Goal: Information Seeking & Learning: Check status

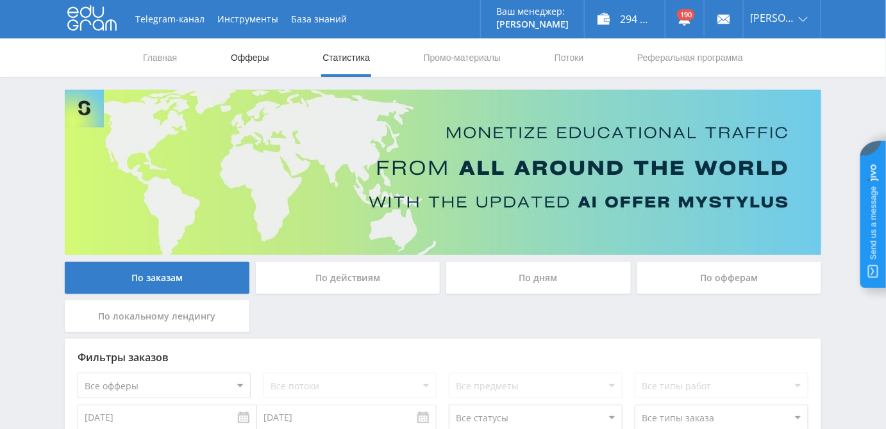
click at [256, 54] on link "Офферы" at bounding box center [249, 57] width 41 height 38
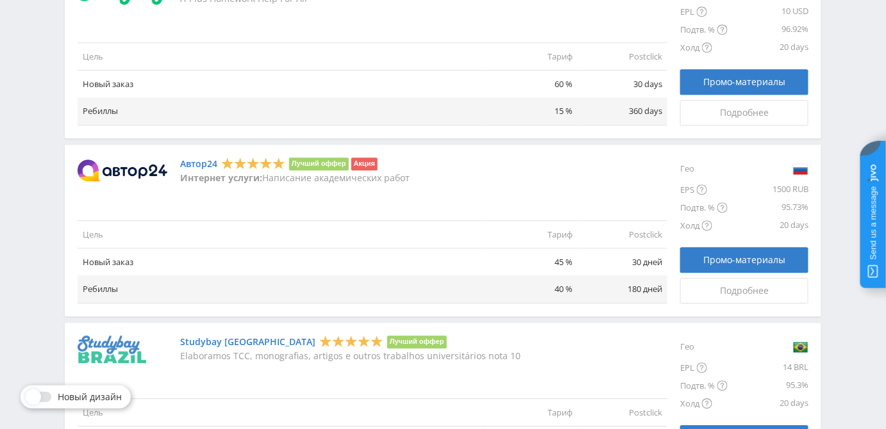
scroll to position [1107, 0]
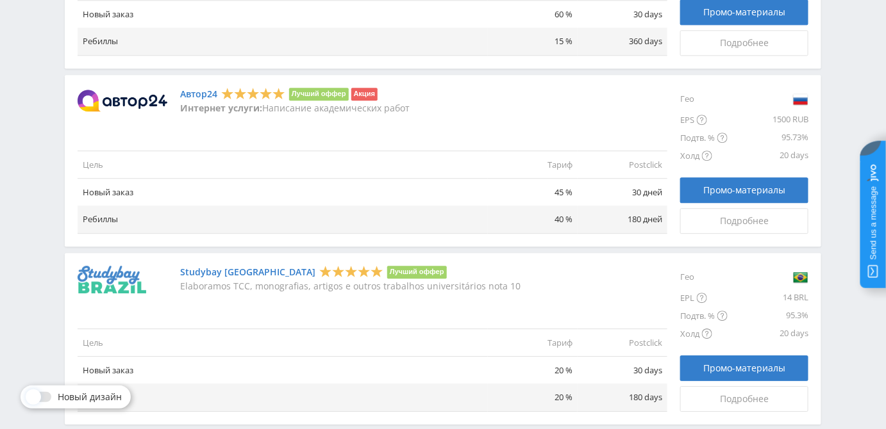
click at [190, 92] on link "Автор24" at bounding box center [198, 94] width 37 height 10
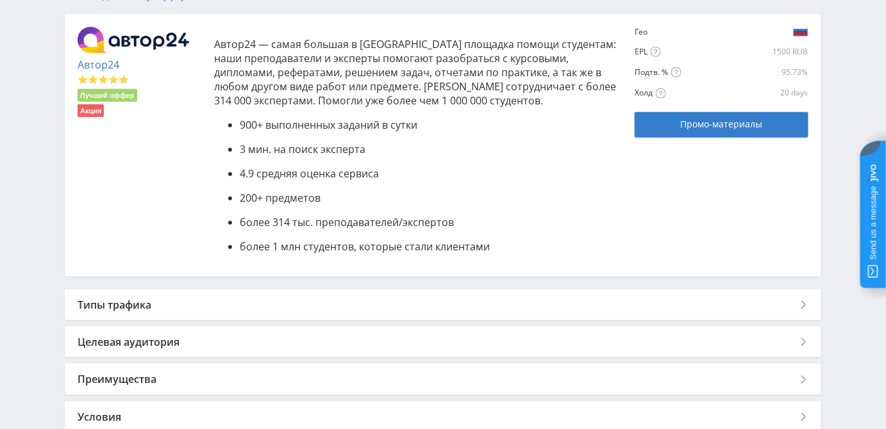
scroll to position [384, 0]
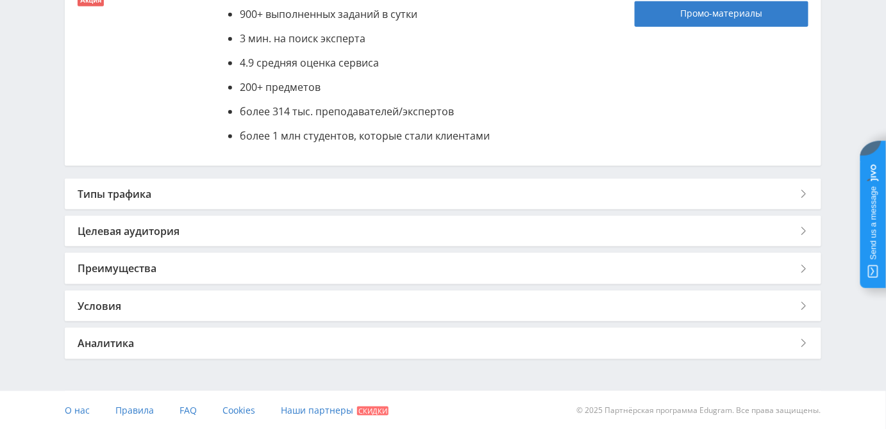
click at [221, 187] on div "Типы трафика" at bounding box center [443, 194] width 756 height 31
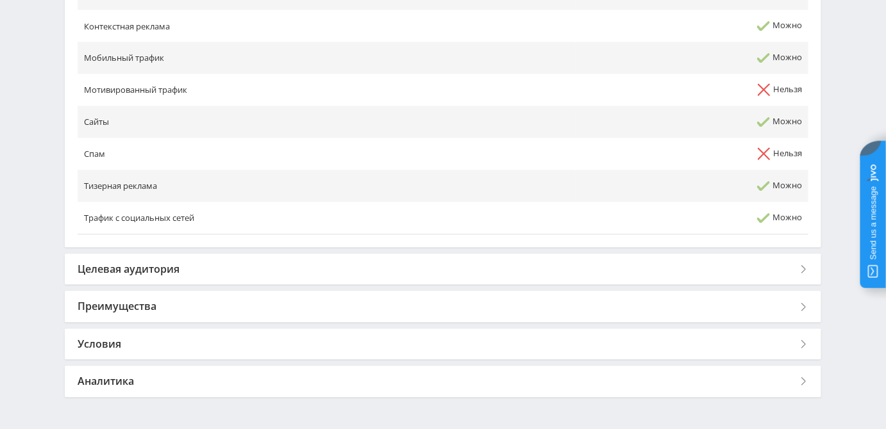
scroll to position [817, 0]
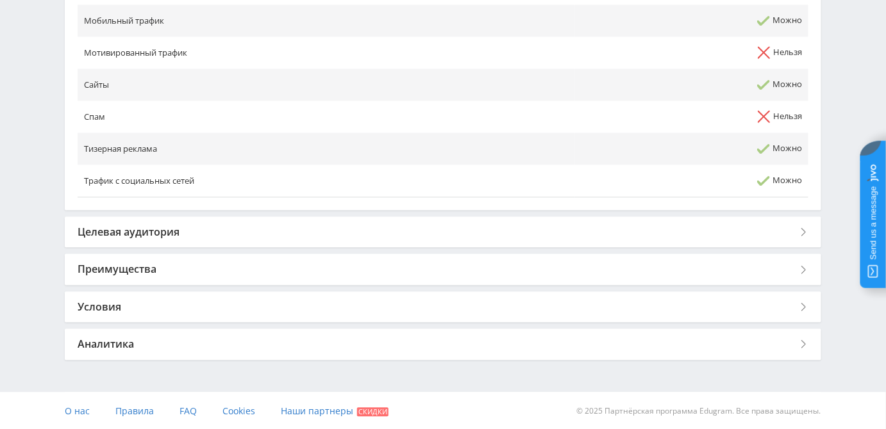
click at [154, 310] on div "Условия" at bounding box center [443, 307] width 756 height 31
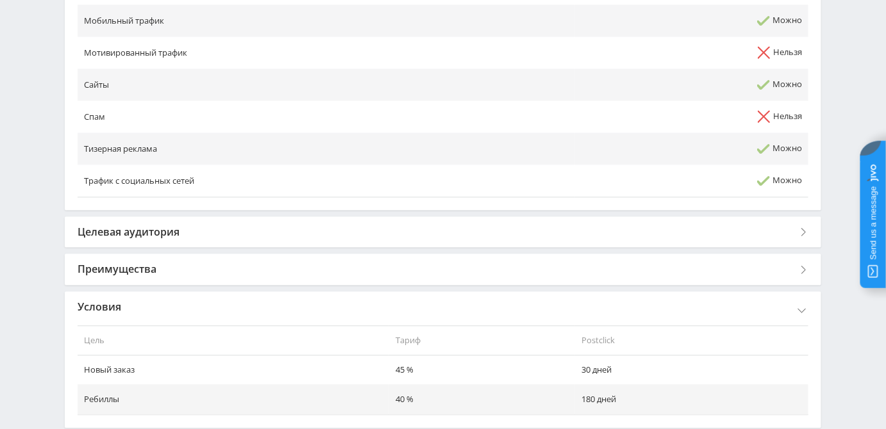
scroll to position [922, 0]
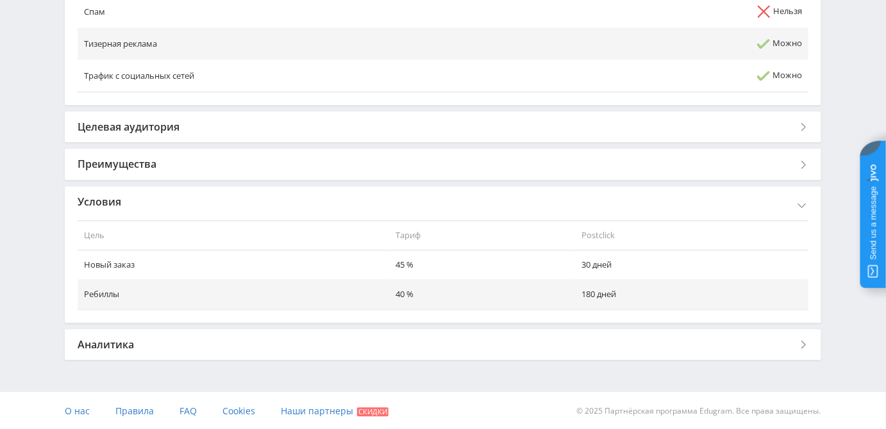
click at [200, 342] on div "Аналитика" at bounding box center [443, 344] width 756 height 31
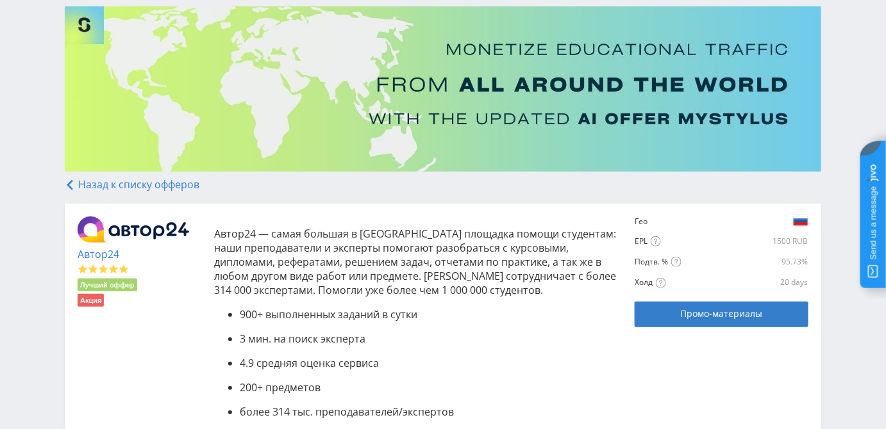
scroll to position [128, 0]
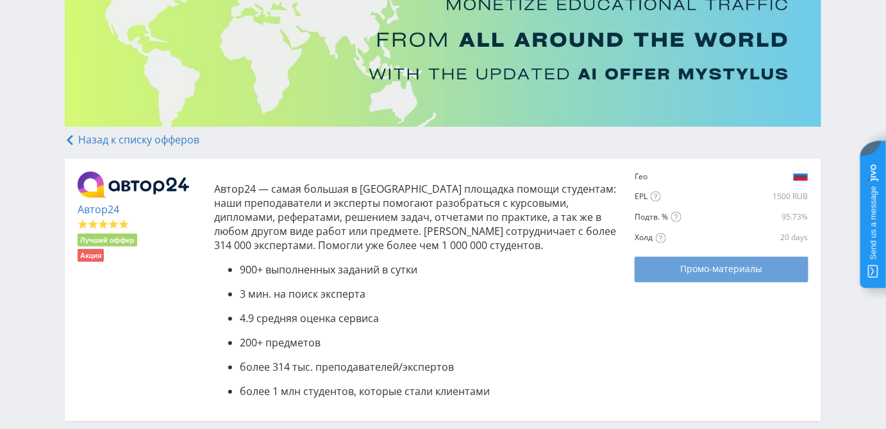
click at [747, 270] on span "Промо-материалы" at bounding box center [721, 269] width 82 height 10
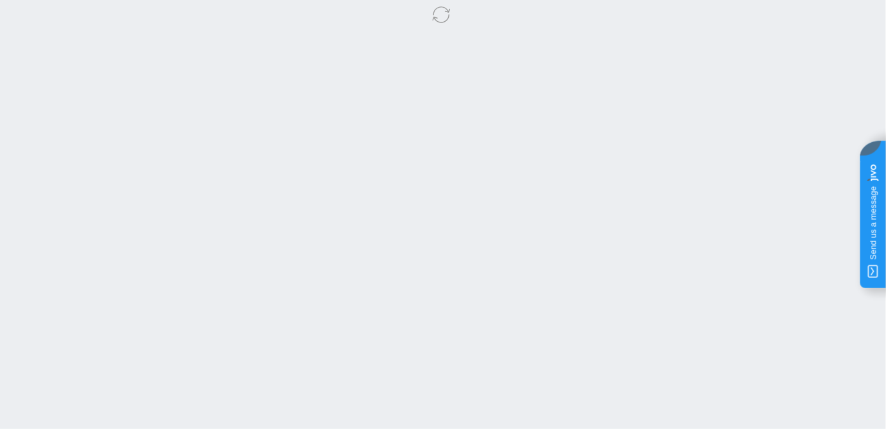
select select "1"
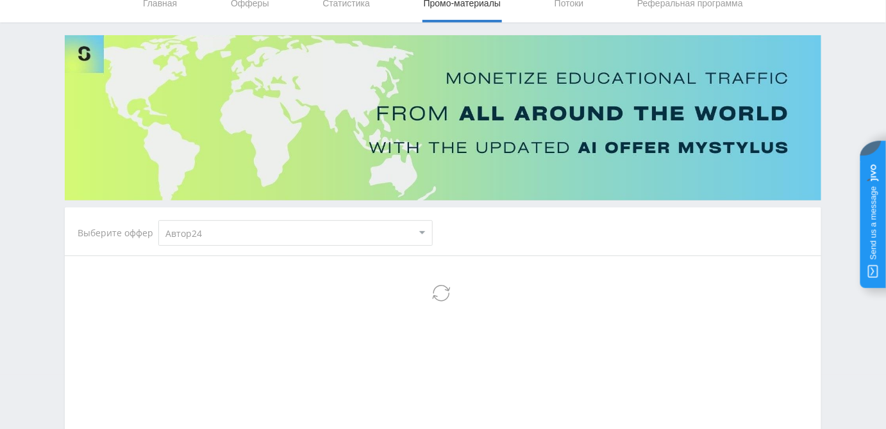
scroll to position [116, 0]
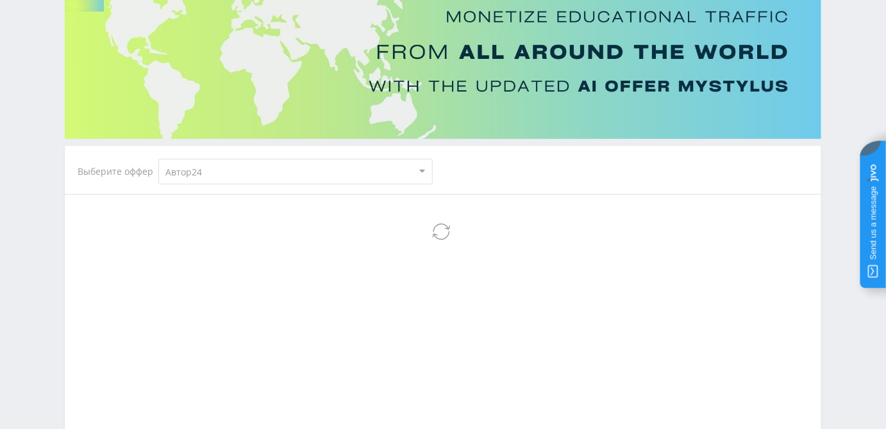
select select "1"
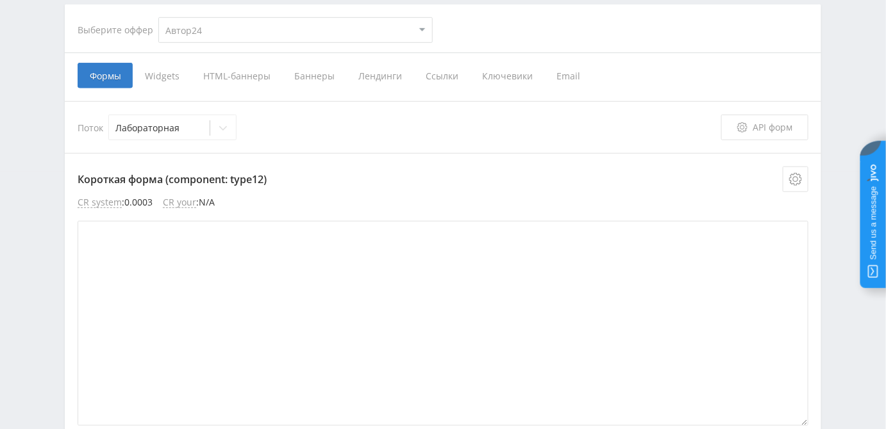
scroll to position [291, 0]
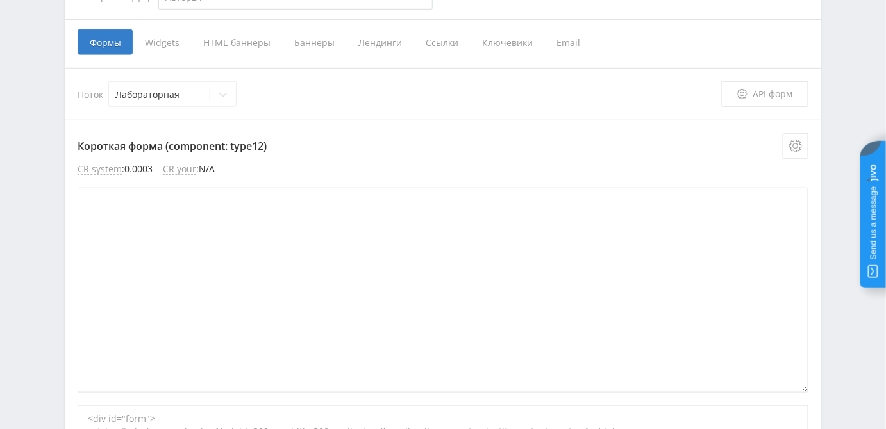
click at [431, 42] on span "Ссылки" at bounding box center [441, 42] width 56 height 26
click at [0, 0] on input "Ссылки" at bounding box center [0, 0] width 0 height 0
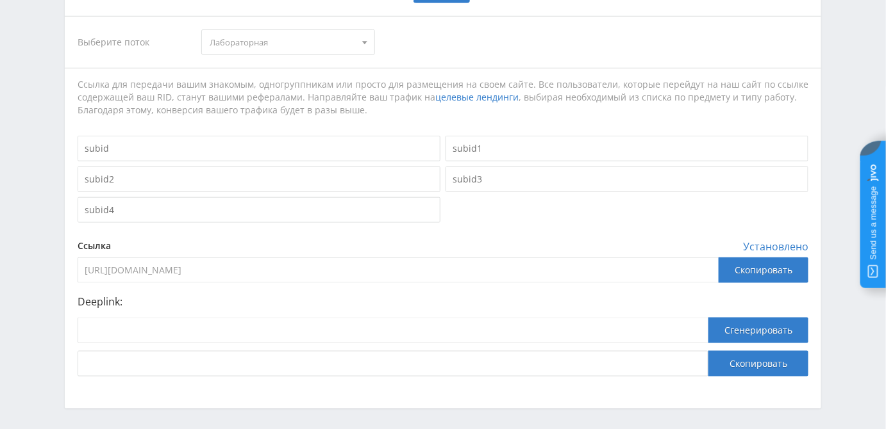
scroll to position [392, 0]
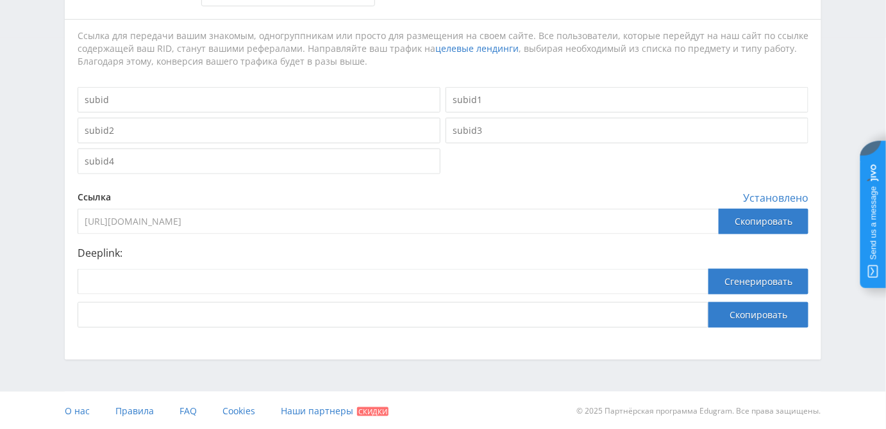
click at [180, 217] on input "[URL][DOMAIN_NAME]" at bounding box center [398, 222] width 641 height 26
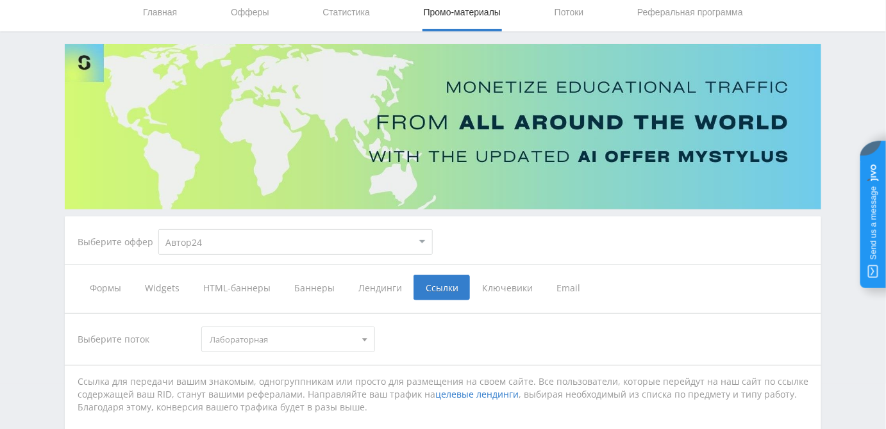
scroll to position [0, 0]
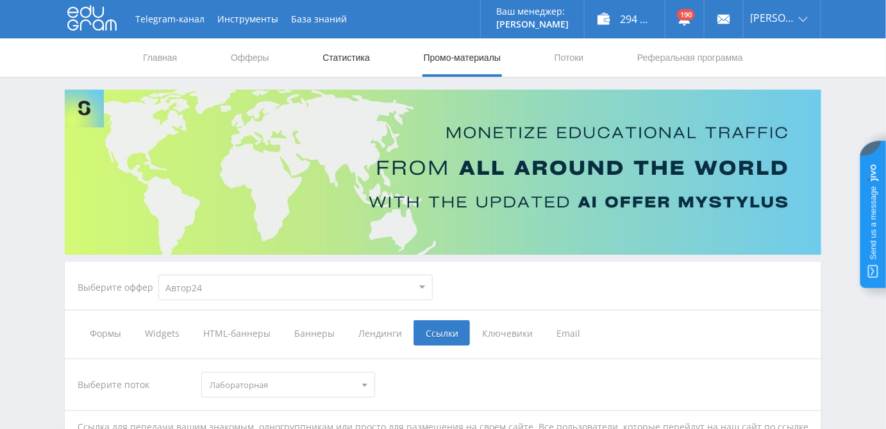
click at [342, 57] on link "Статистика" at bounding box center [346, 57] width 50 height 38
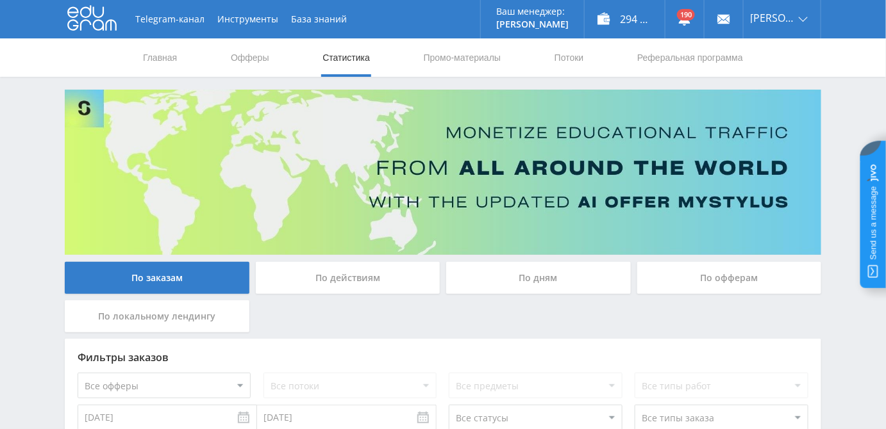
click at [726, 281] on div "По офферам" at bounding box center [729, 278] width 185 height 32
click at [0, 0] on input "По офферам" at bounding box center [0, 0] width 0 height 0
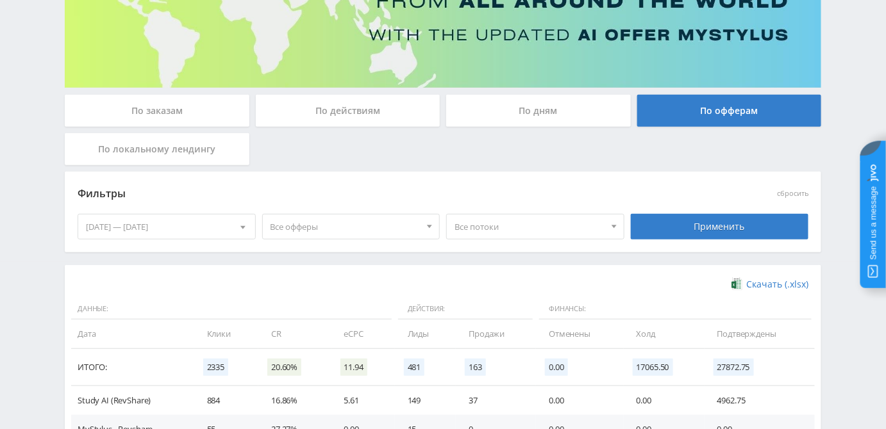
scroll to position [233, 0]
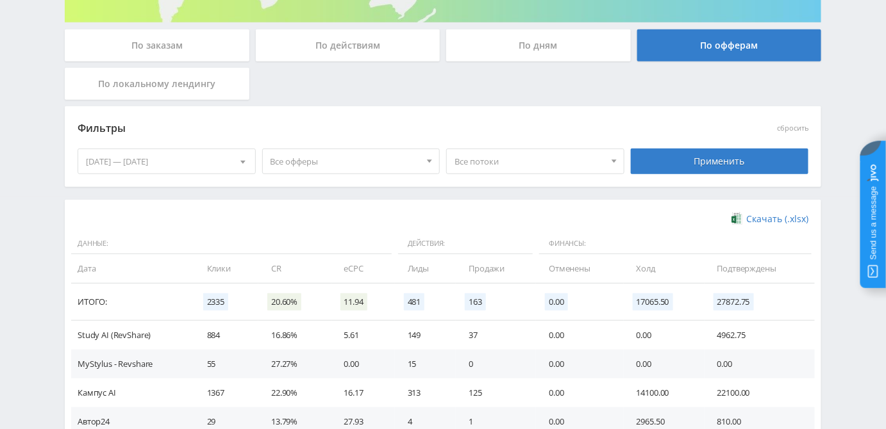
click at [156, 158] on div "[DATE] — [DATE]" at bounding box center [166, 161] width 177 height 24
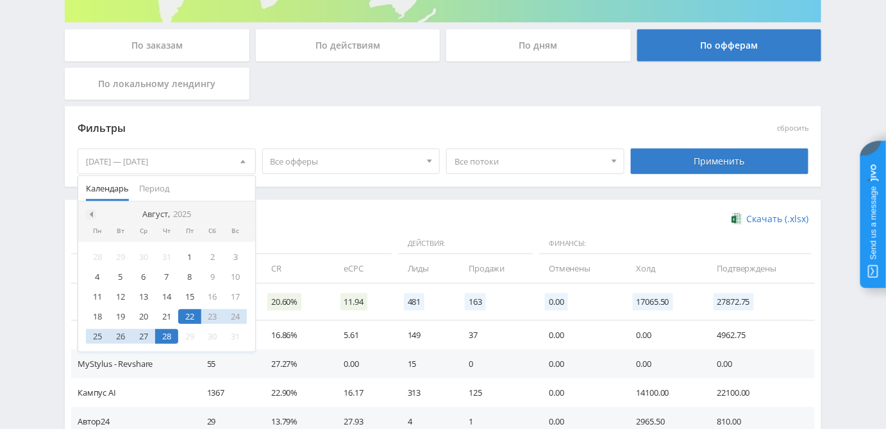
click at [94, 216] on div at bounding box center [91, 215] width 10 height 10
click at [93, 216] on div at bounding box center [91, 215] width 10 height 10
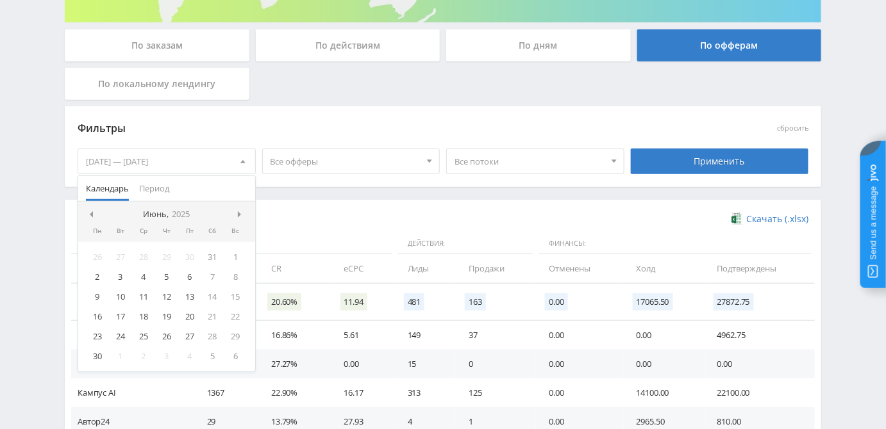
click at [93, 216] on div at bounding box center [91, 215] width 10 height 10
click at [165, 258] on div "1" at bounding box center [166, 257] width 23 height 15
click at [237, 212] on div at bounding box center [242, 215] width 10 height 10
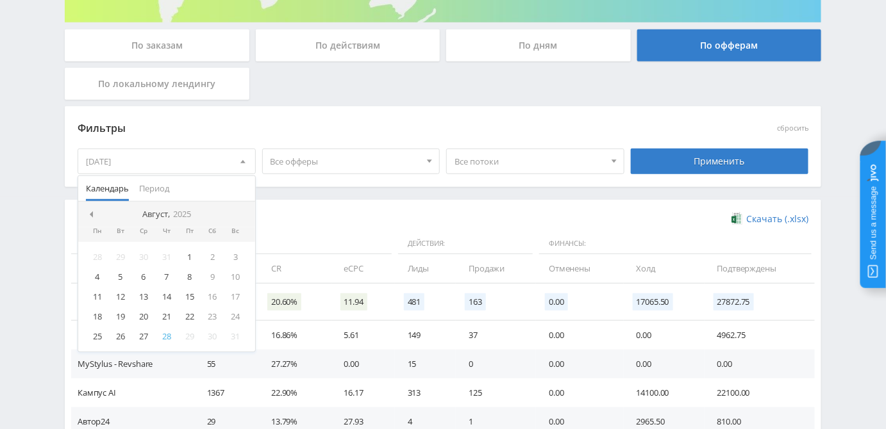
click at [237, 212] on nav "Август, 2025" at bounding box center [166, 215] width 177 height 26
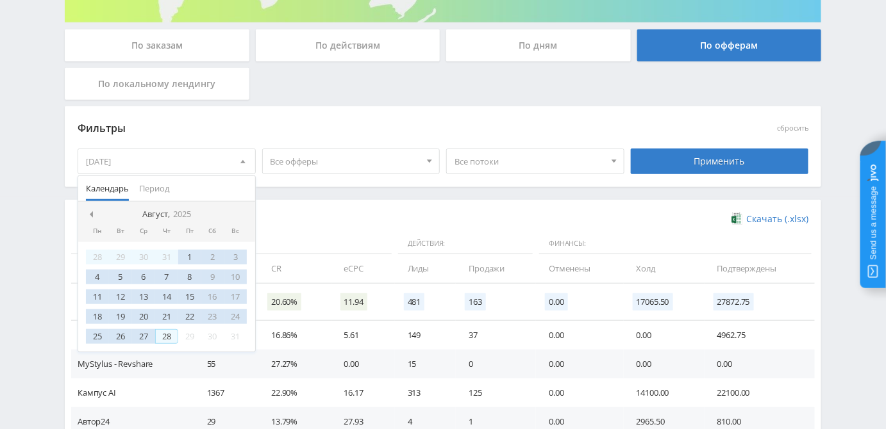
click at [169, 336] on div "28" at bounding box center [166, 336] width 23 height 15
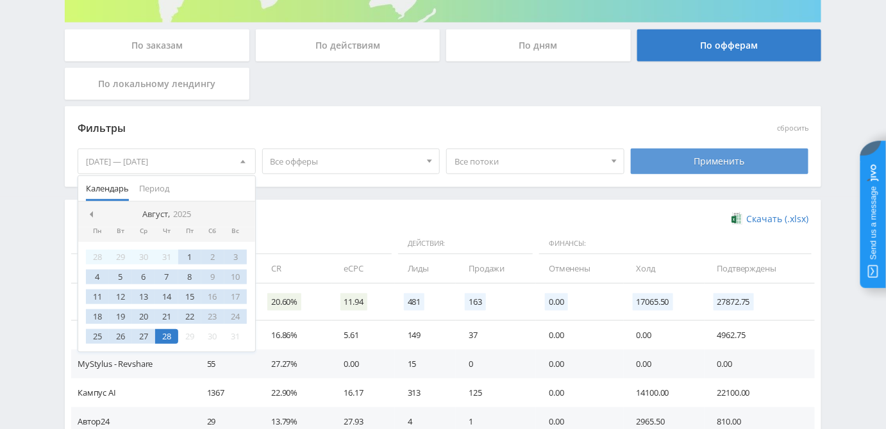
click at [688, 163] on div "Применить" at bounding box center [720, 162] width 178 height 26
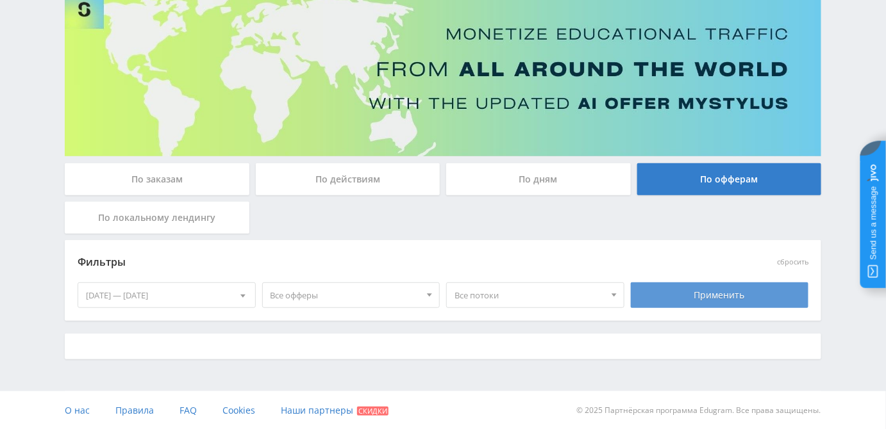
click at [690, 298] on div "Применить" at bounding box center [720, 296] width 178 height 26
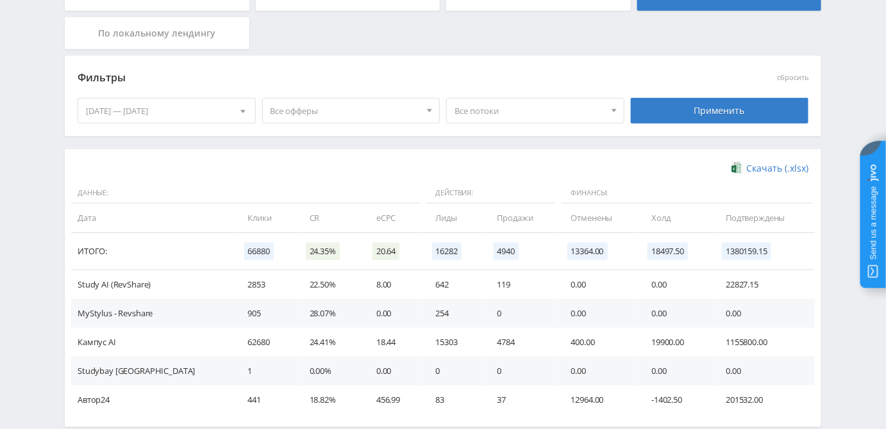
scroll to position [351, 0]
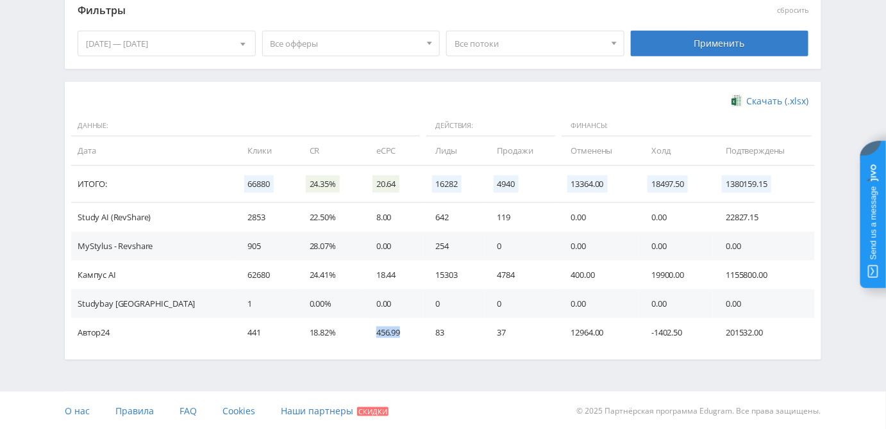
drag, startPoint x: 340, startPoint y: 333, endPoint x: 390, endPoint y: 333, distance: 49.4
click at [390, 333] on td "456.99" at bounding box center [392, 333] width 59 height 29
drag, startPoint x: 268, startPoint y: 333, endPoint x: 386, endPoint y: 340, distance: 118.1
click at [386, 340] on tr "Автор24 441 18.82% 456.99 83 37 12964.00 -1402.50 201532.00" at bounding box center [442, 333] width 743 height 29
click at [361, 349] on div "Скачать (.xlsx) Данные: Действия: Финансы: Дата Клики CR eCPC Лиды Продажи Отме…" at bounding box center [443, 221] width 756 height 278
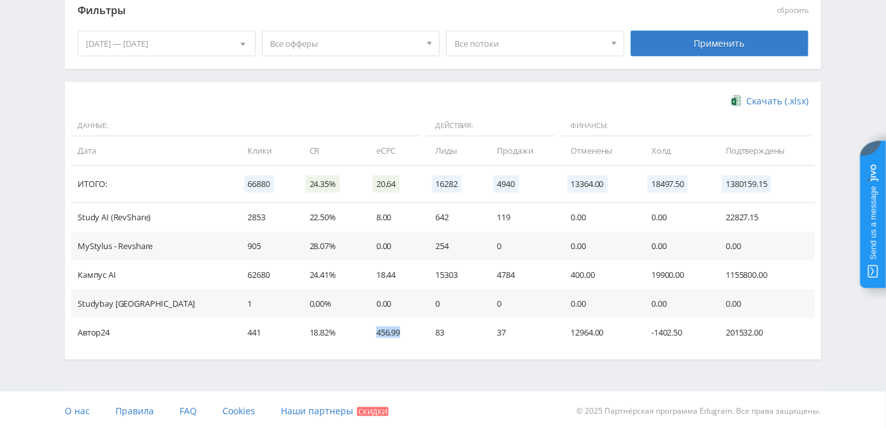
drag, startPoint x: 343, startPoint y: 331, endPoint x: 366, endPoint y: 331, distance: 23.1
click at [366, 331] on td "456.99" at bounding box center [392, 333] width 59 height 29
click at [99, 333] on td "Автор24" at bounding box center [153, 333] width 164 height 29
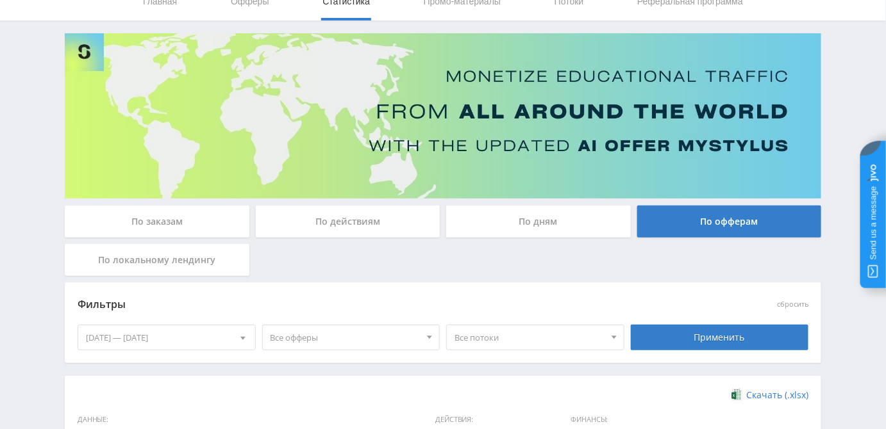
scroll to position [0, 0]
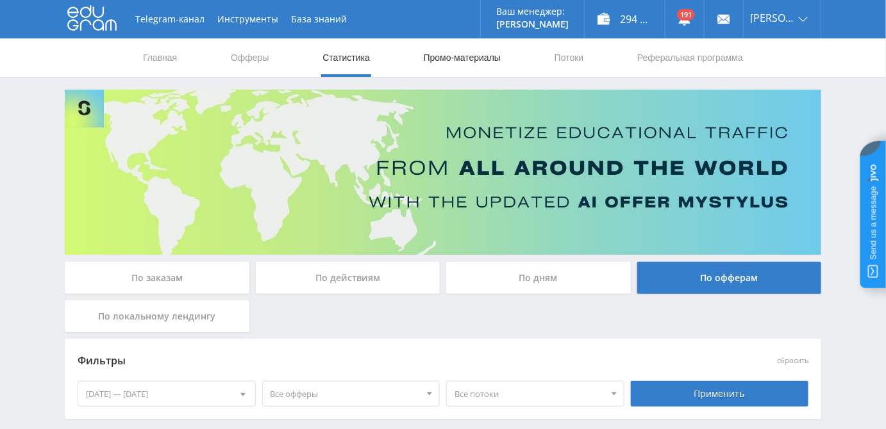
click at [470, 54] on link "Промо-материалы" at bounding box center [461, 57] width 79 height 38
select select "1"
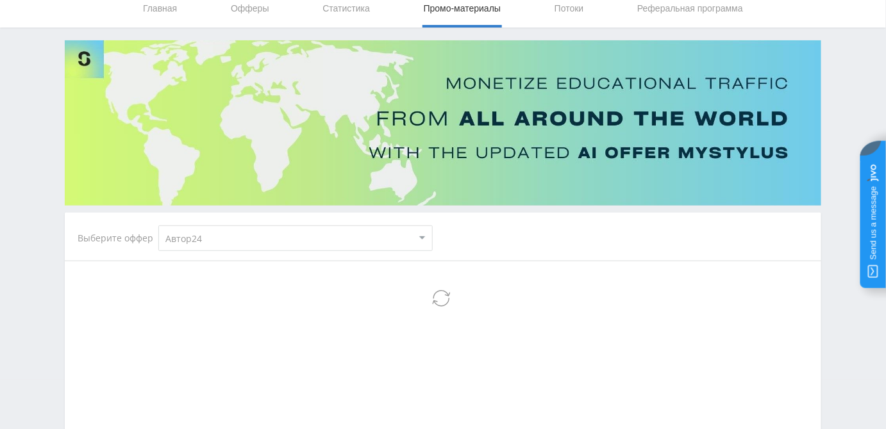
scroll to position [116, 0]
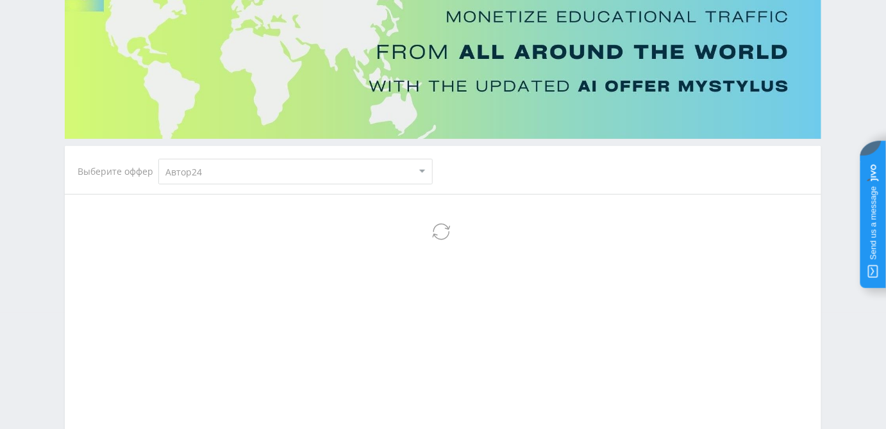
select select "1"
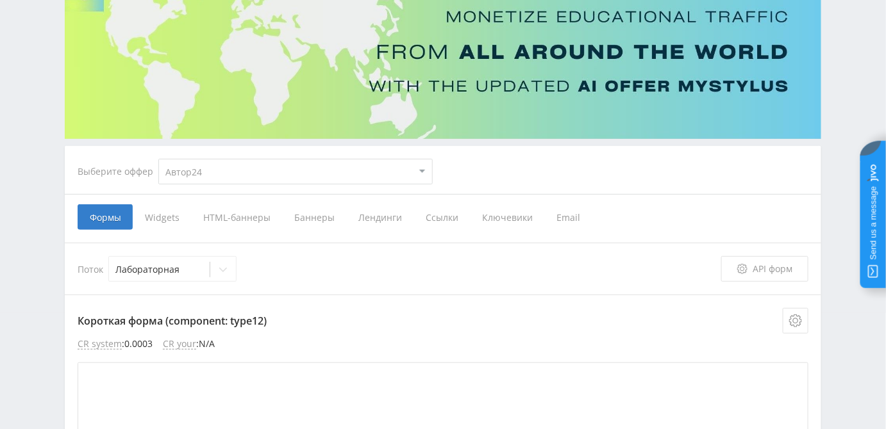
click at [431, 217] on span "Ссылки" at bounding box center [441, 217] width 56 height 26
click at [0, 0] on input "Ссылки" at bounding box center [0, 0] width 0 height 0
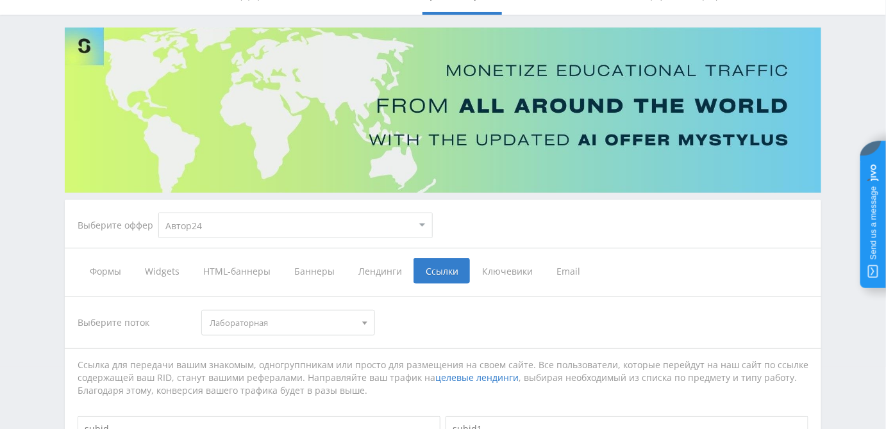
scroll to position [42, 0]
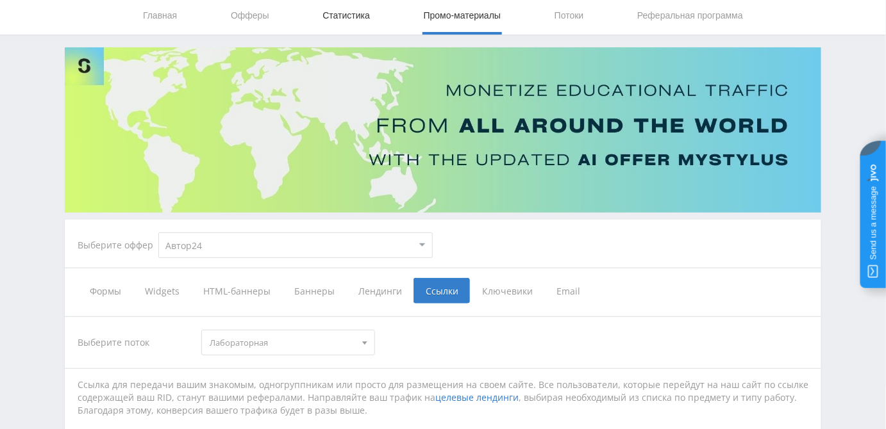
click at [352, 19] on link "Статистика" at bounding box center [346, 15] width 50 height 38
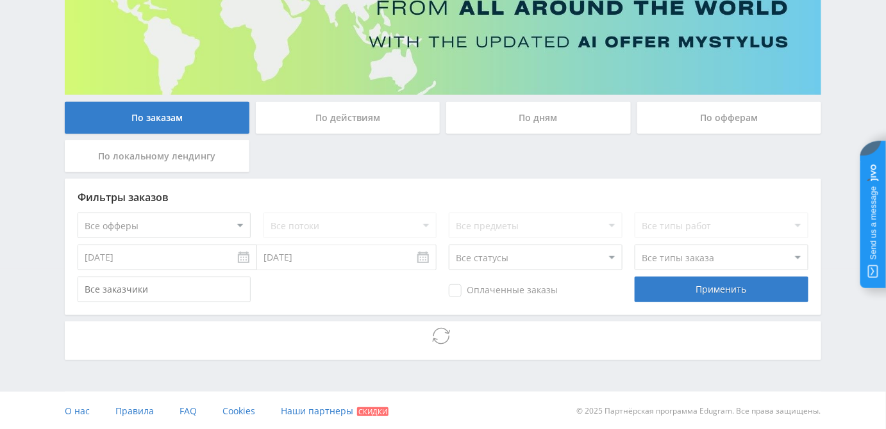
scroll to position [161, 0]
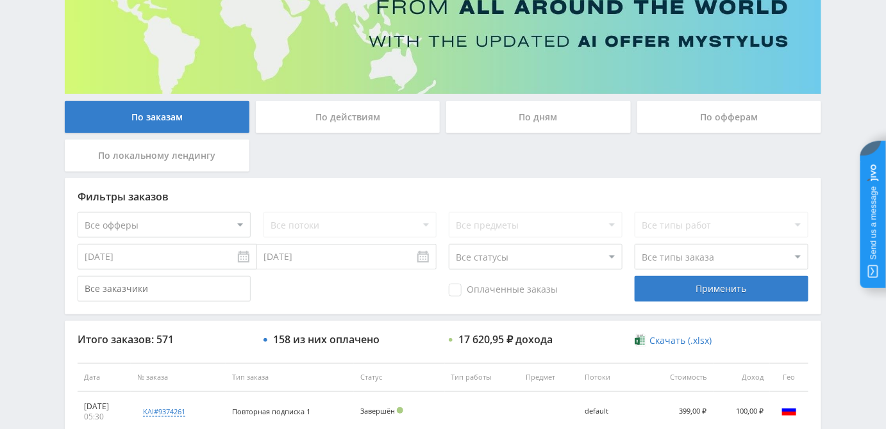
click at [687, 116] on div "По офферам" at bounding box center [729, 117] width 185 height 32
click at [0, 0] on input "По офферам" at bounding box center [0, 0] width 0 height 0
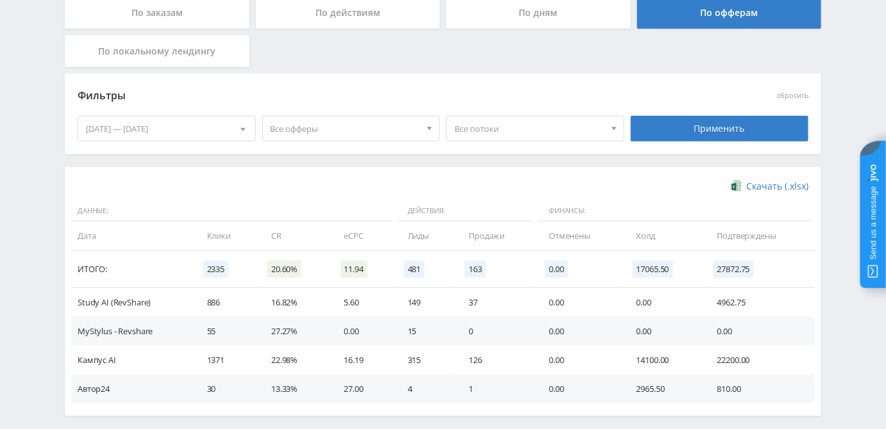
scroll to position [322, 0]
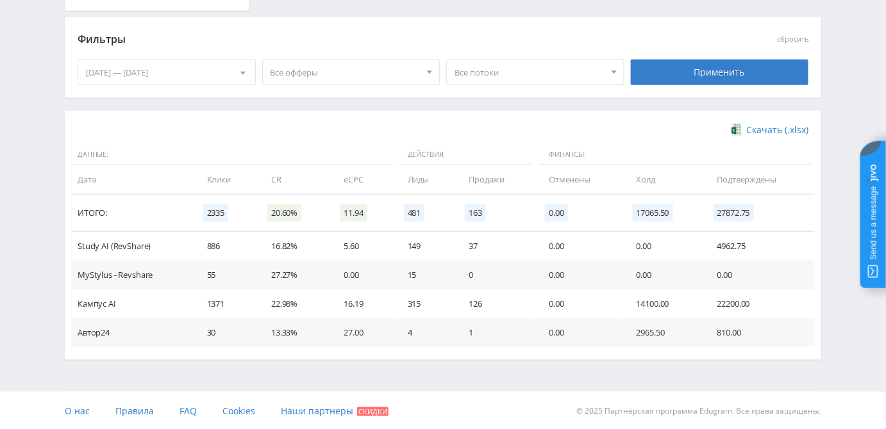
click at [165, 71] on div "[DATE] — [DATE]" at bounding box center [166, 72] width 177 height 24
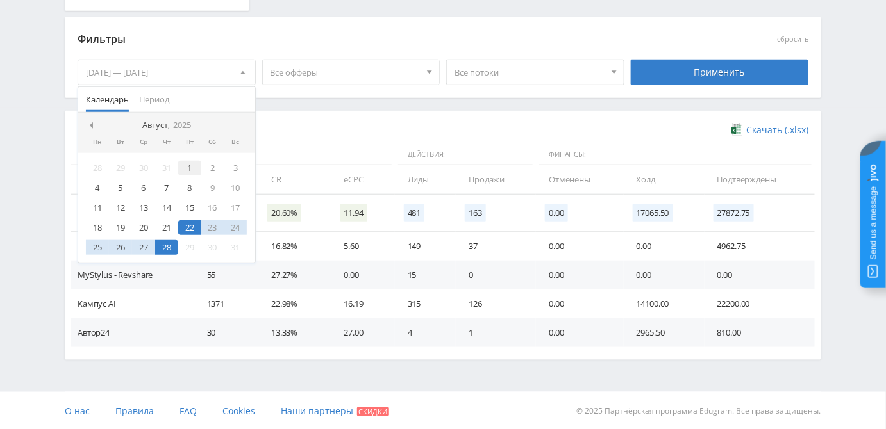
click at [186, 167] on div "1" at bounding box center [189, 168] width 23 height 15
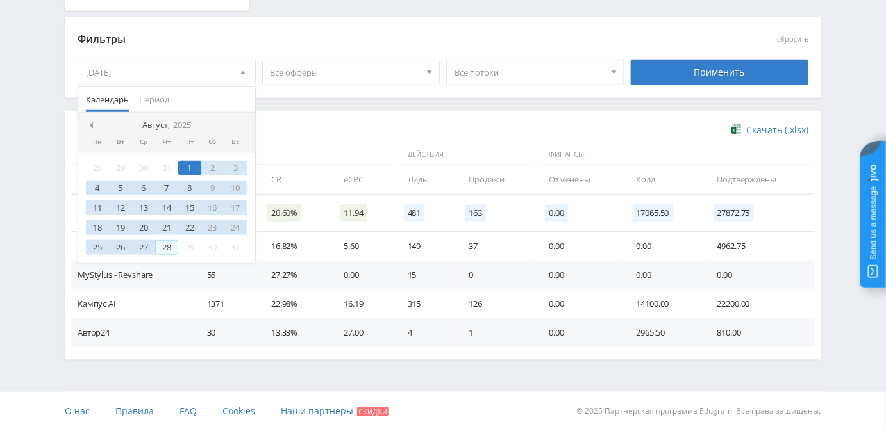
click at [169, 247] on div "28" at bounding box center [166, 247] width 23 height 15
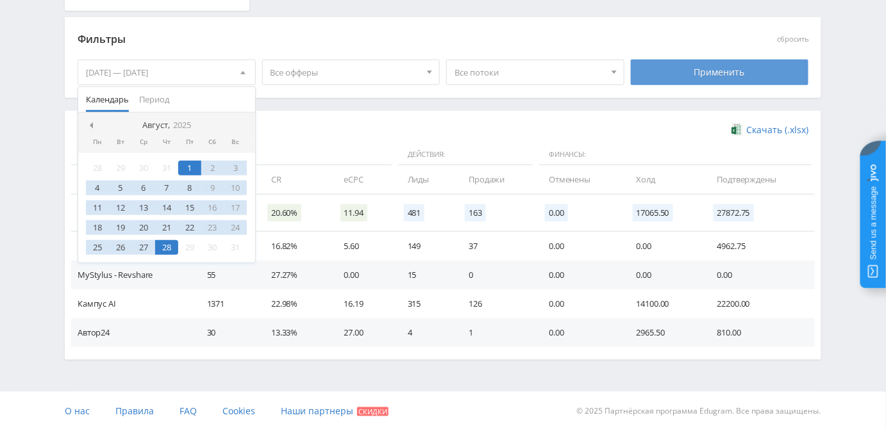
click at [698, 67] on div "Применить" at bounding box center [720, 73] width 178 height 26
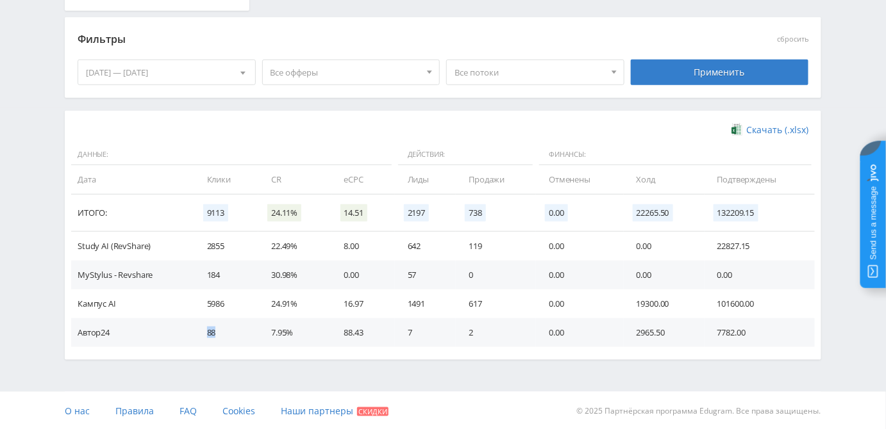
drag, startPoint x: 206, startPoint y: 333, endPoint x: 220, endPoint y: 334, distance: 14.1
click at [220, 334] on td "88" at bounding box center [226, 333] width 65 height 29
drag, startPoint x: 347, startPoint y: 336, endPoint x: 364, endPoint y: 336, distance: 17.3
click at [364, 336] on td "88.43" at bounding box center [362, 333] width 63 height 29
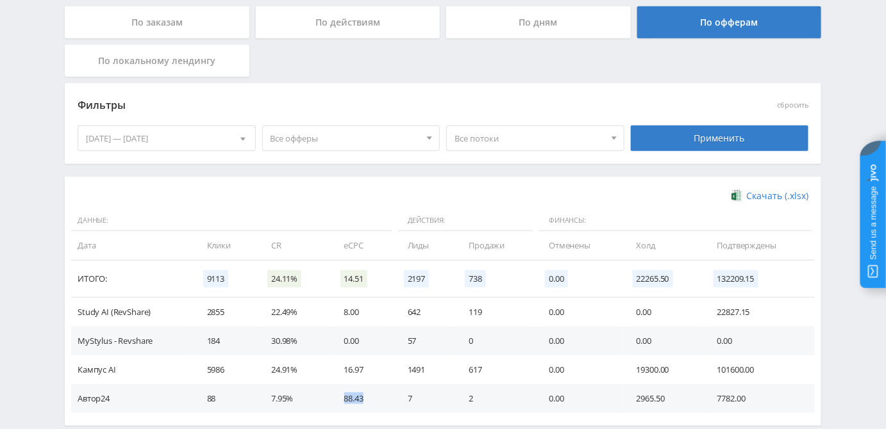
scroll to position [205, 0]
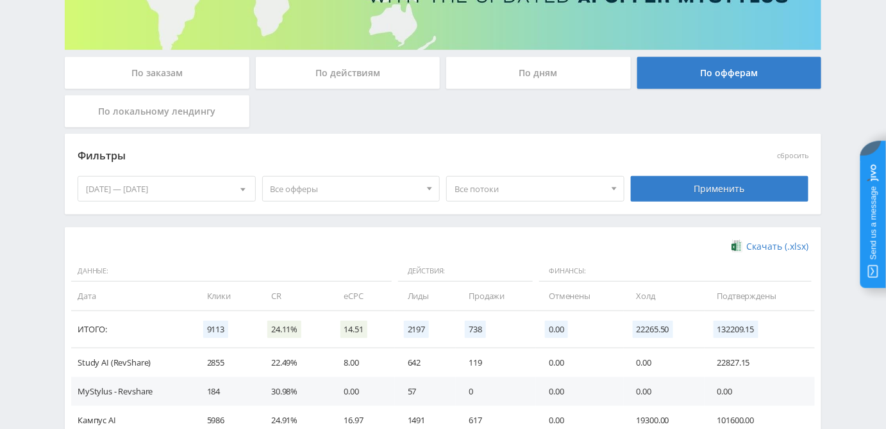
click at [176, 112] on div "По локальному лендингу" at bounding box center [157, 112] width 185 height 32
click at [0, 0] on input "По локальному лендингу" at bounding box center [0, 0] width 0 height 0
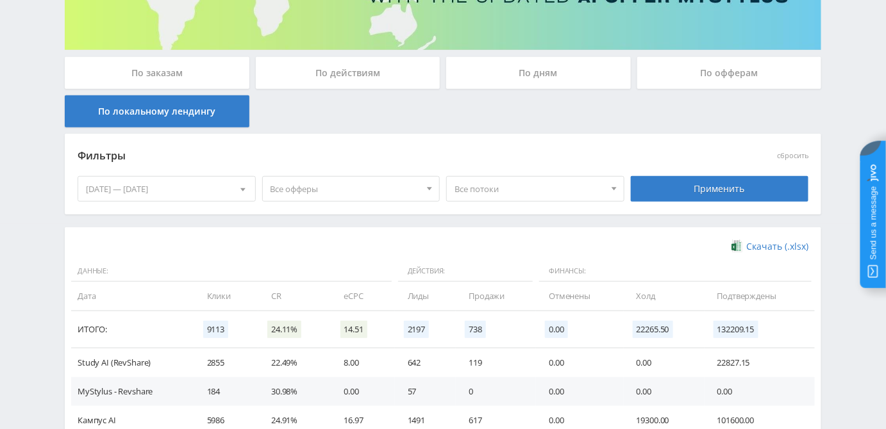
scroll to position [29, 0]
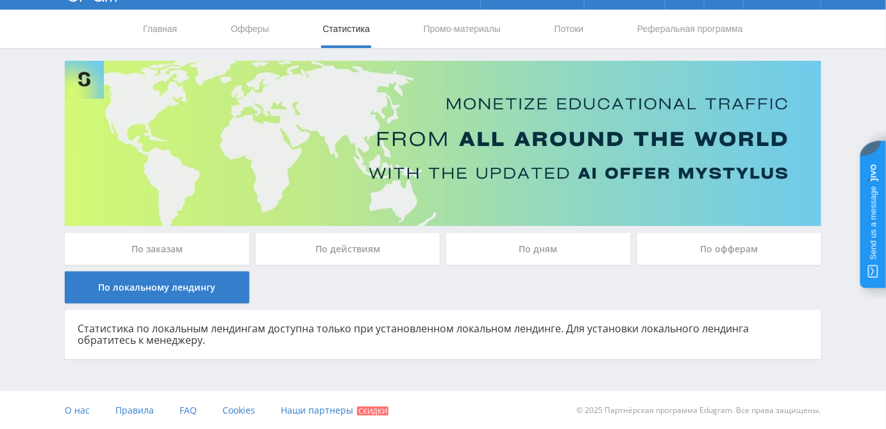
click at [716, 251] on div "По офферам" at bounding box center [729, 249] width 185 height 32
click at [0, 0] on input "По офферам" at bounding box center [0, 0] width 0 height 0
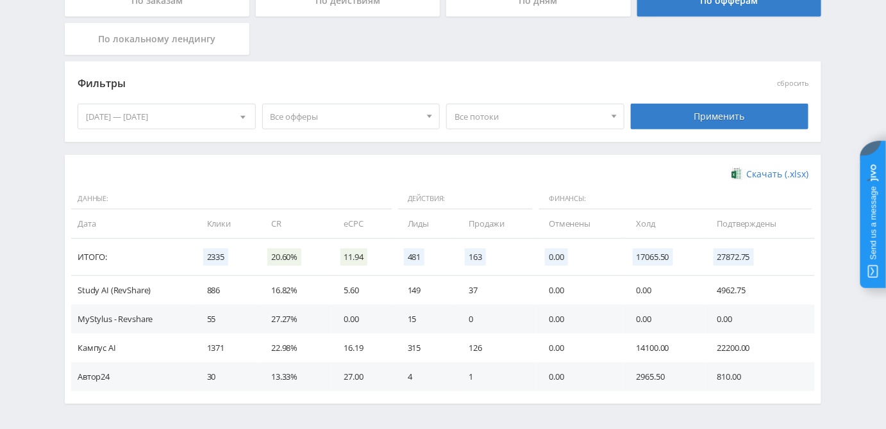
scroll to position [322, 0]
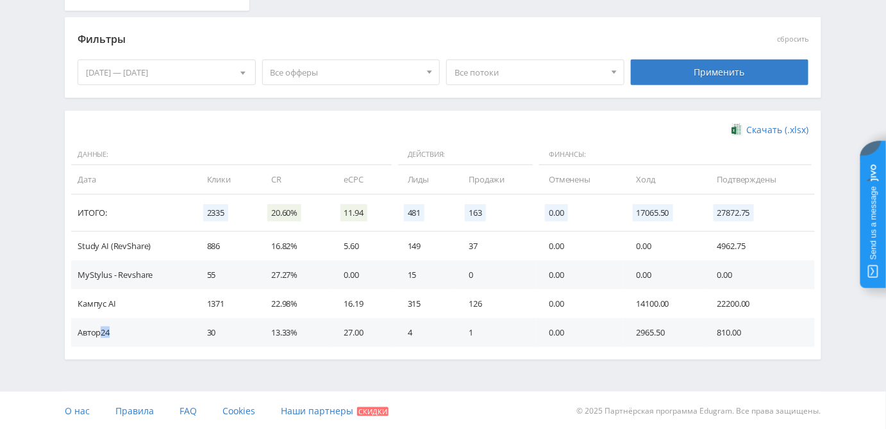
click at [114, 333] on td "Автор24" at bounding box center [132, 333] width 123 height 29
click at [321, 358] on div "Скачать (.xlsx) Данные: Действия: Финансы: Дата Клики CR eCPC Лиды Продажи Отме…" at bounding box center [443, 235] width 756 height 249
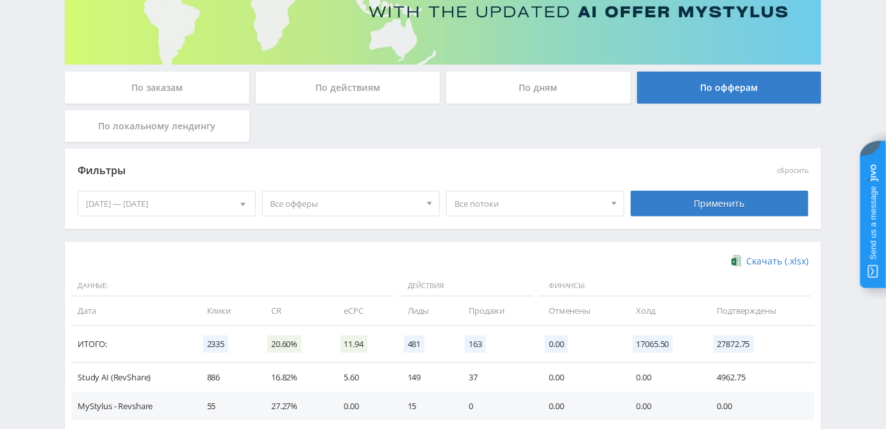
scroll to position [31, 0]
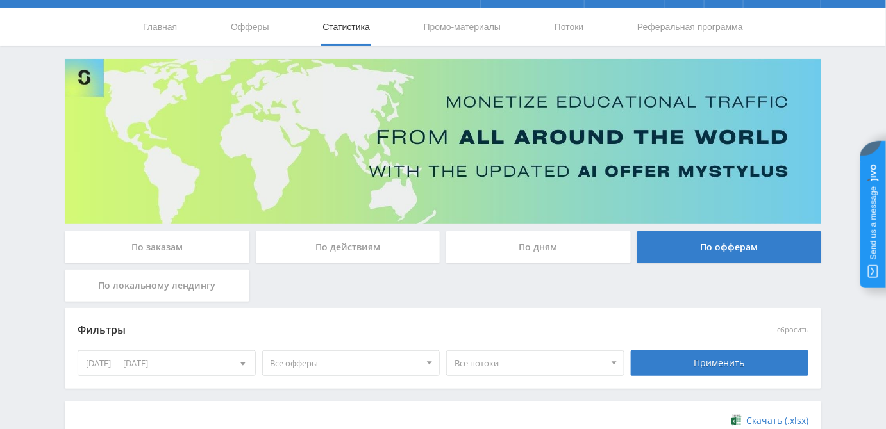
click at [157, 246] on div "По заказам" at bounding box center [157, 247] width 185 height 32
click at [0, 0] on input "По заказам" at bounding box center [0, 0] width 0 height 0
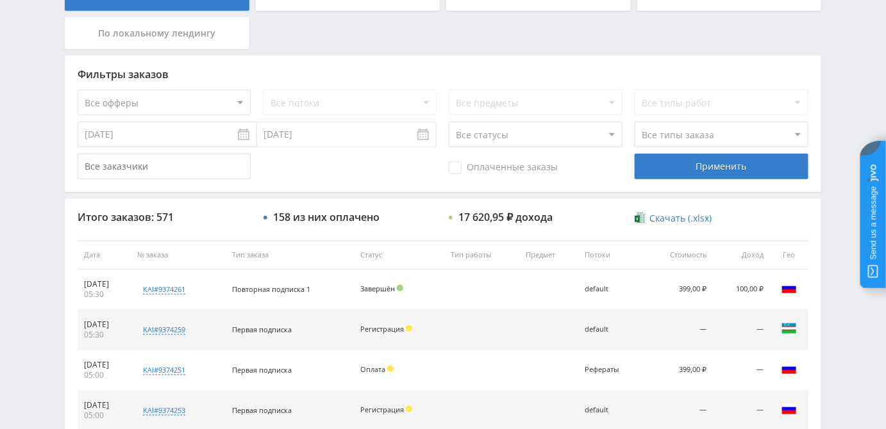
scroll to position [263, 0]
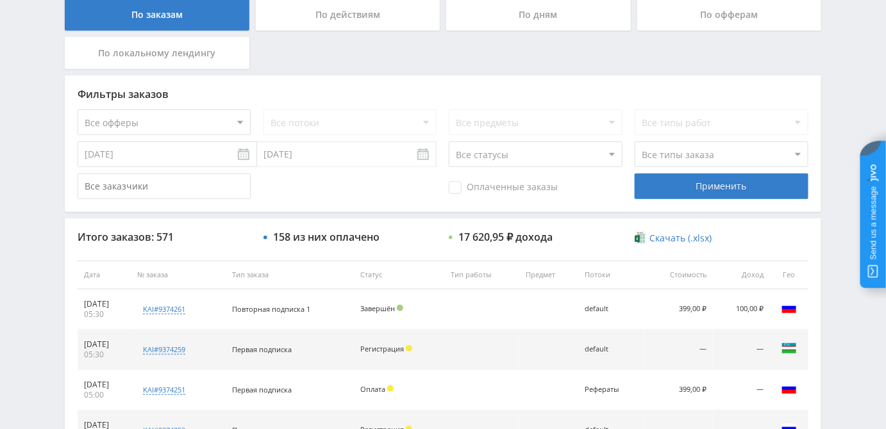
click at [190, 122] on select "Все офферы MyStylus MyStylus - Revshare Кампус AI Studybay Автор24 Studybay [GE…" at bounding box center [164, 123] width 173 height 26
select select "1"
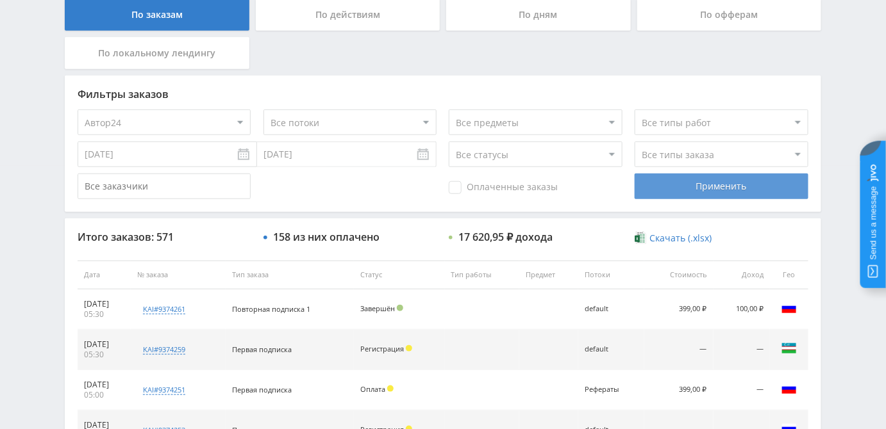
click at [688, 178] on div "Применить" at bounding box center [721, 187] width 173 height 26
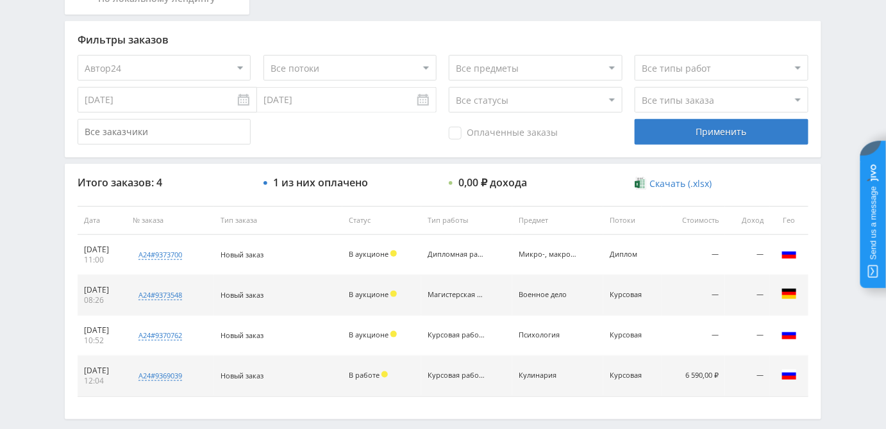
scroll to position [260, 0]
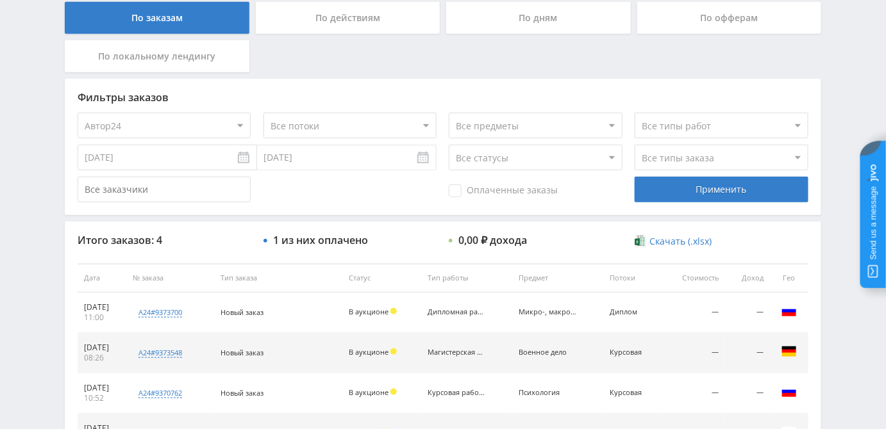
click at [172, 158] on input "[DATE]" at bounding box center [167, 158] width 179 height 26
click at [708, 188] on div "Применить" at bounding box center [721, 190] width 173 height 26
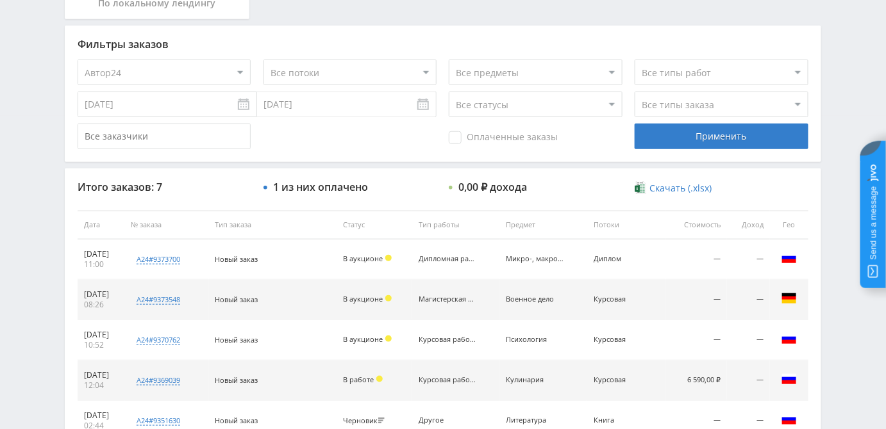
scroll to position [265, 0]
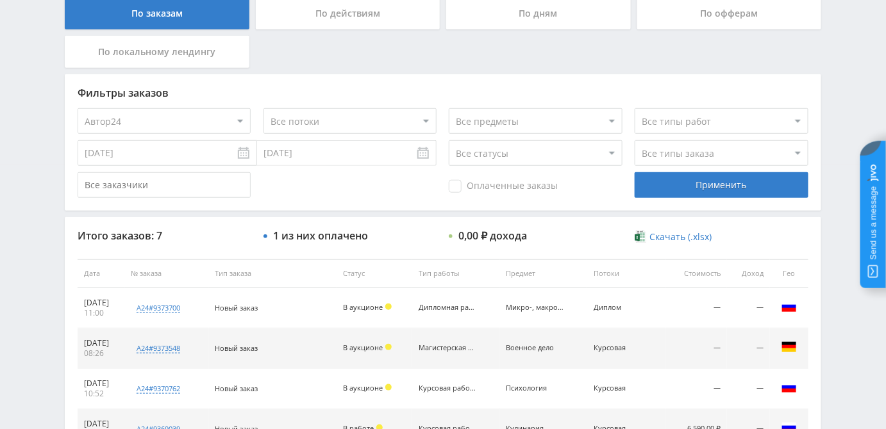
click at [153, 157] on input "[DATE]" at bounding box center [167, 153] width 179 height 26
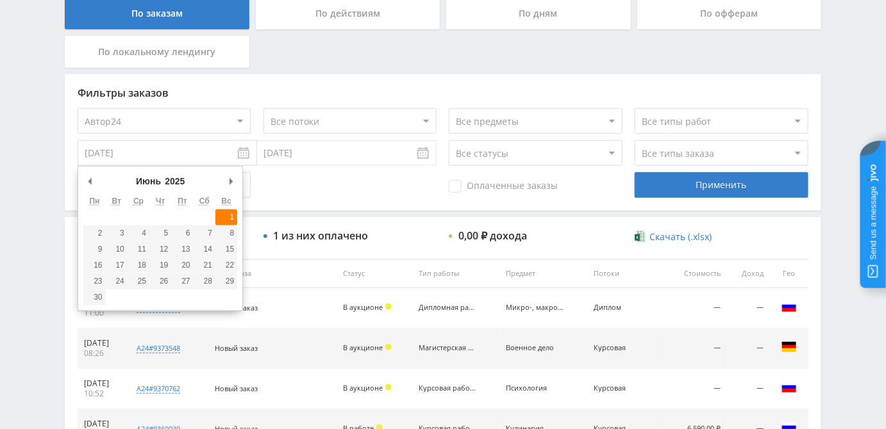
type input "[DATE]"
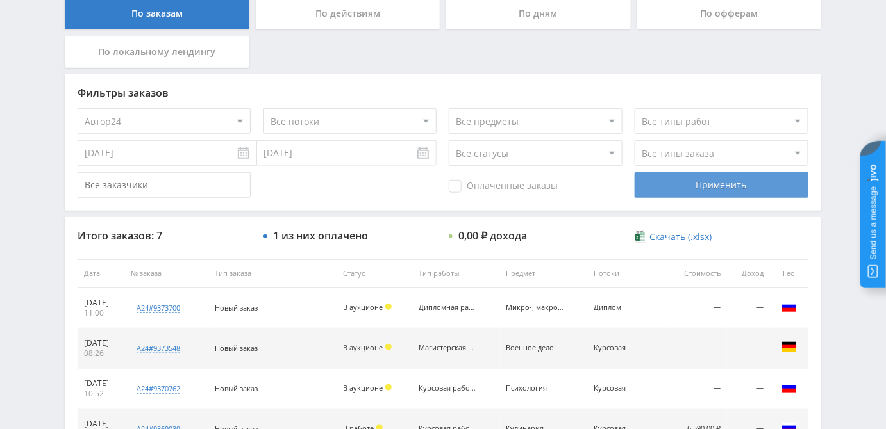
click at [706, 191] on div "Применить" at bounding box center [721, 185] width 173 height 26
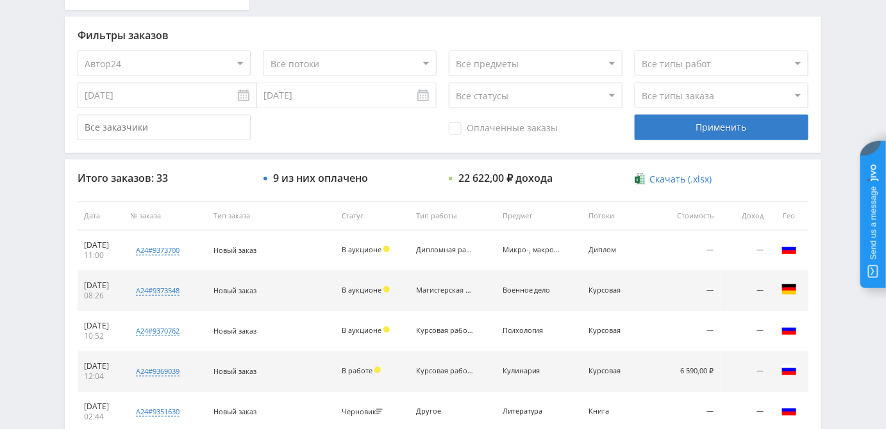
scroll to position [294, 0]
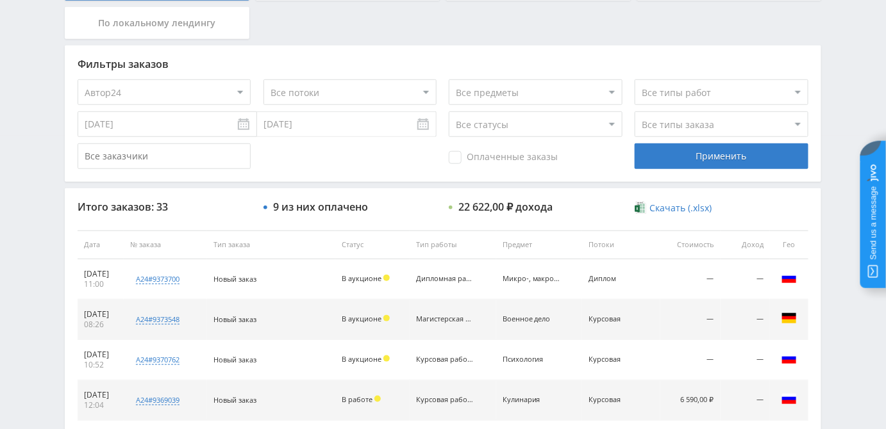
click at [708, 86] on select "Другое" at bounding box center [721, 92] width 173 height 26
click at [535, 37] on div "По заказам По действиям По дням По офферам По локальному лендингу" at bounding box center [443, 7] width 763 height 77
